Goal: Obtain resource: Obtain resource

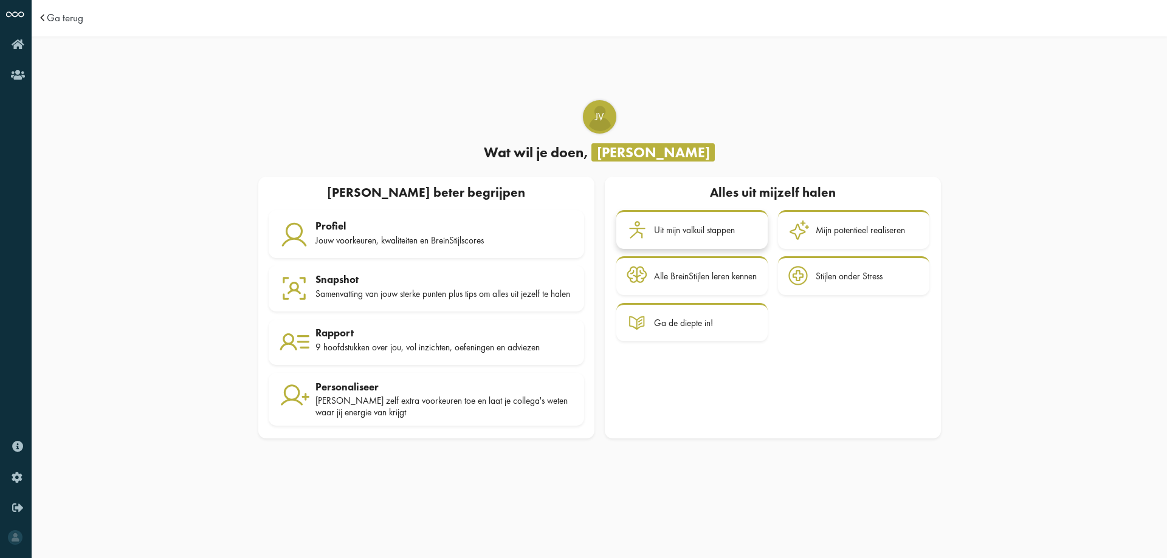
click at [692, 225] on div "Uit mijn valkuil stappen" at bounding box center [694, 230] width 81 height 11
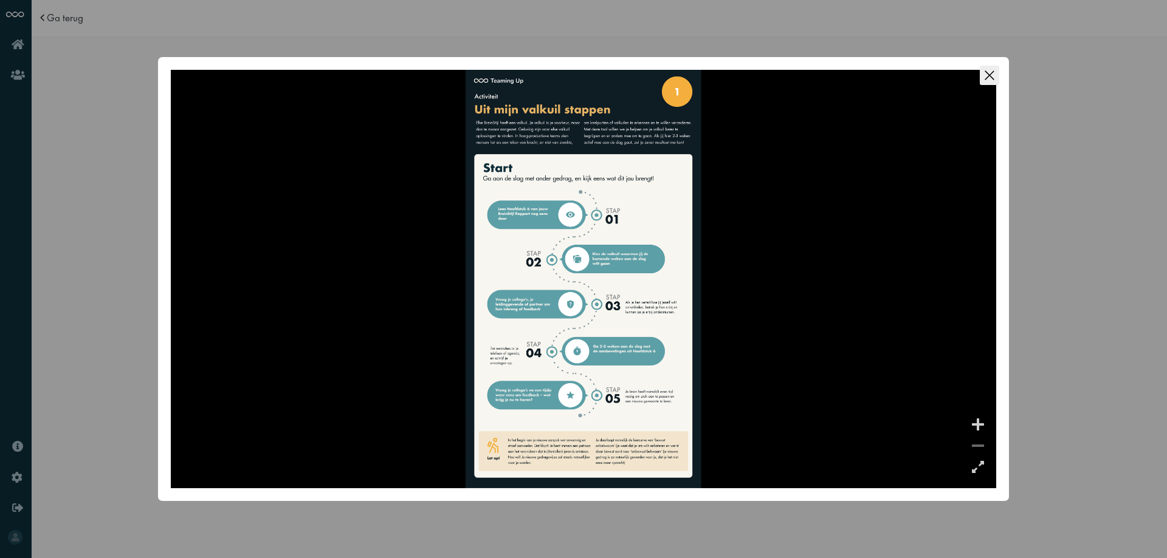
click at [991, 76] on icon "Close this dialog" at bounding box center [989, 75] width 19 height 19
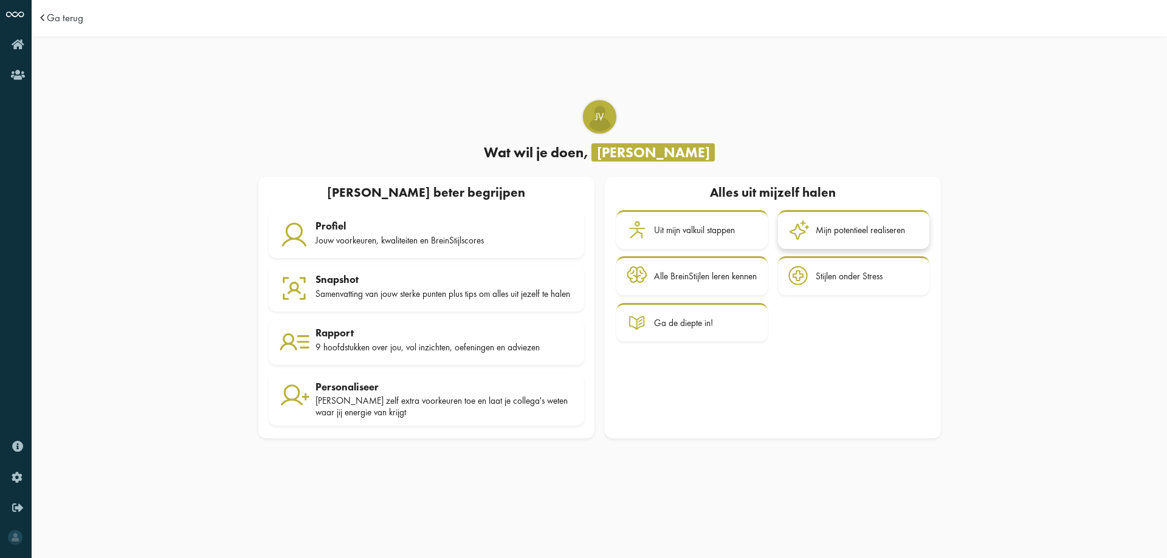
click at [826, 221] on div "Mijn potentieel realiseren" at bounding box center [867, 230] width 103 height 21
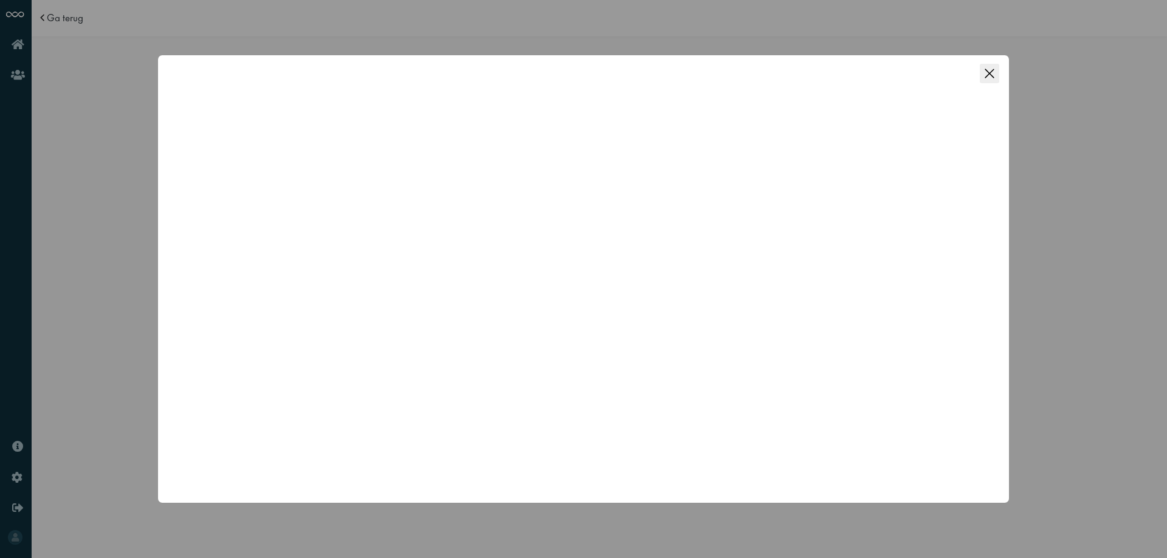
click at [992, 71] on icon "Close this dialog" at bounding box center [989, 73] width 19 height 19
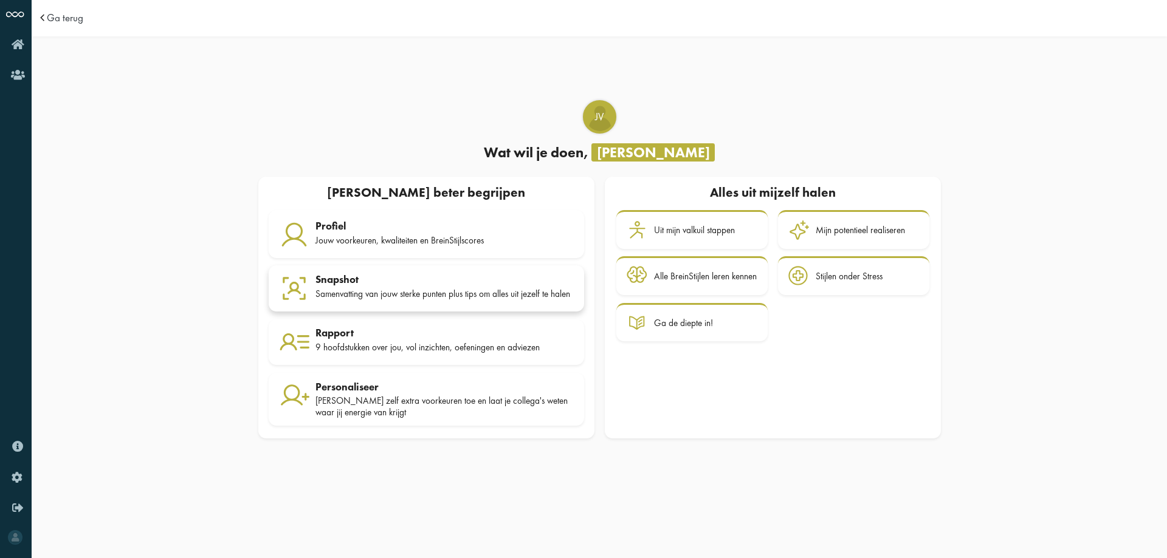
click at [403, 289] on div "Samenvatting van jouw sterke punten plus tips om alles uit jezelf te halen" at bounding box center [444, 294] width 258 height 11
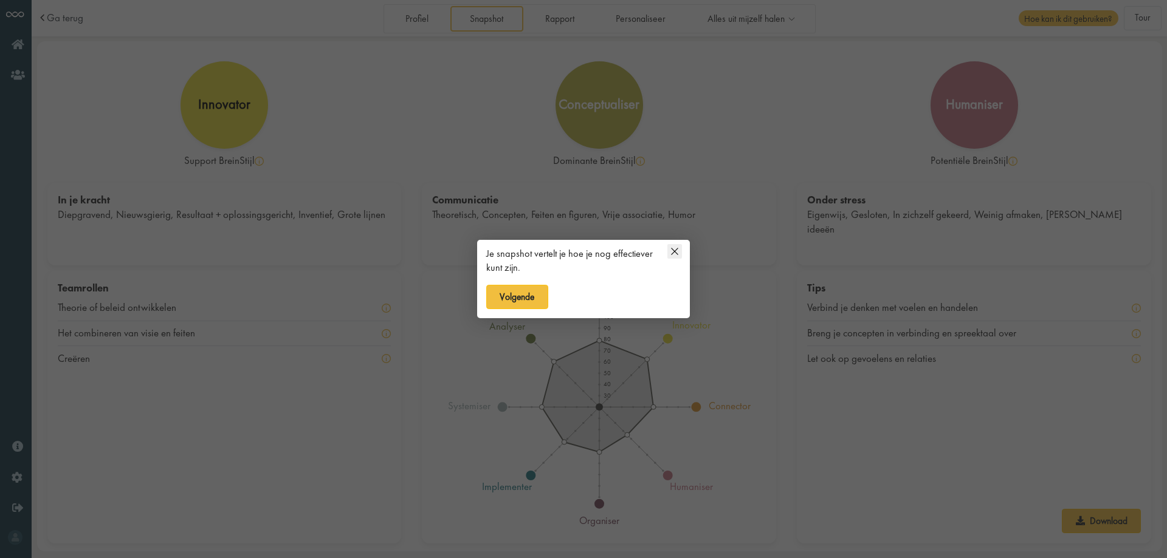
click at [675, 252] on icon at bounding box center [674, 251] width 15 height 15
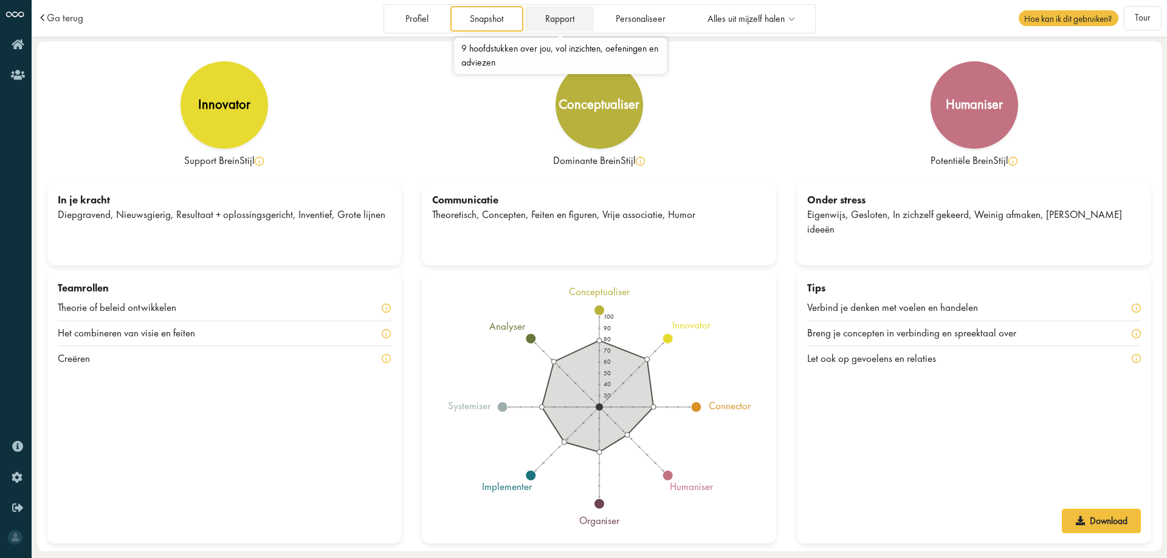
click at [557, 19] on link "Rapport" at bounding box center [559, 18] width 69 height 25
